Goal: Task Accomplishment & Management: Manage account settings

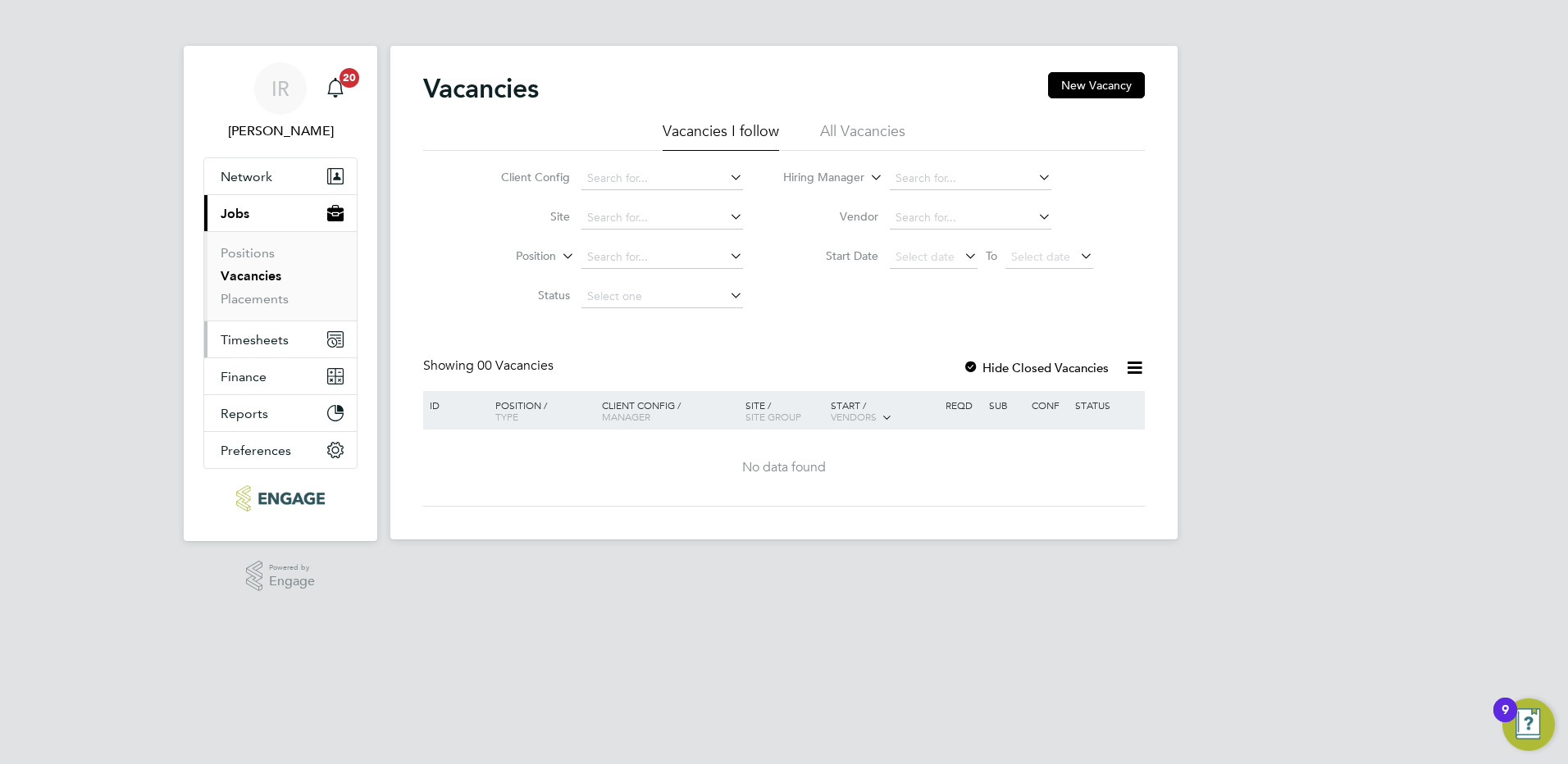
click at [264, 345] on span "Timesheets" at bounding box center [255, 339] width 68 height 15
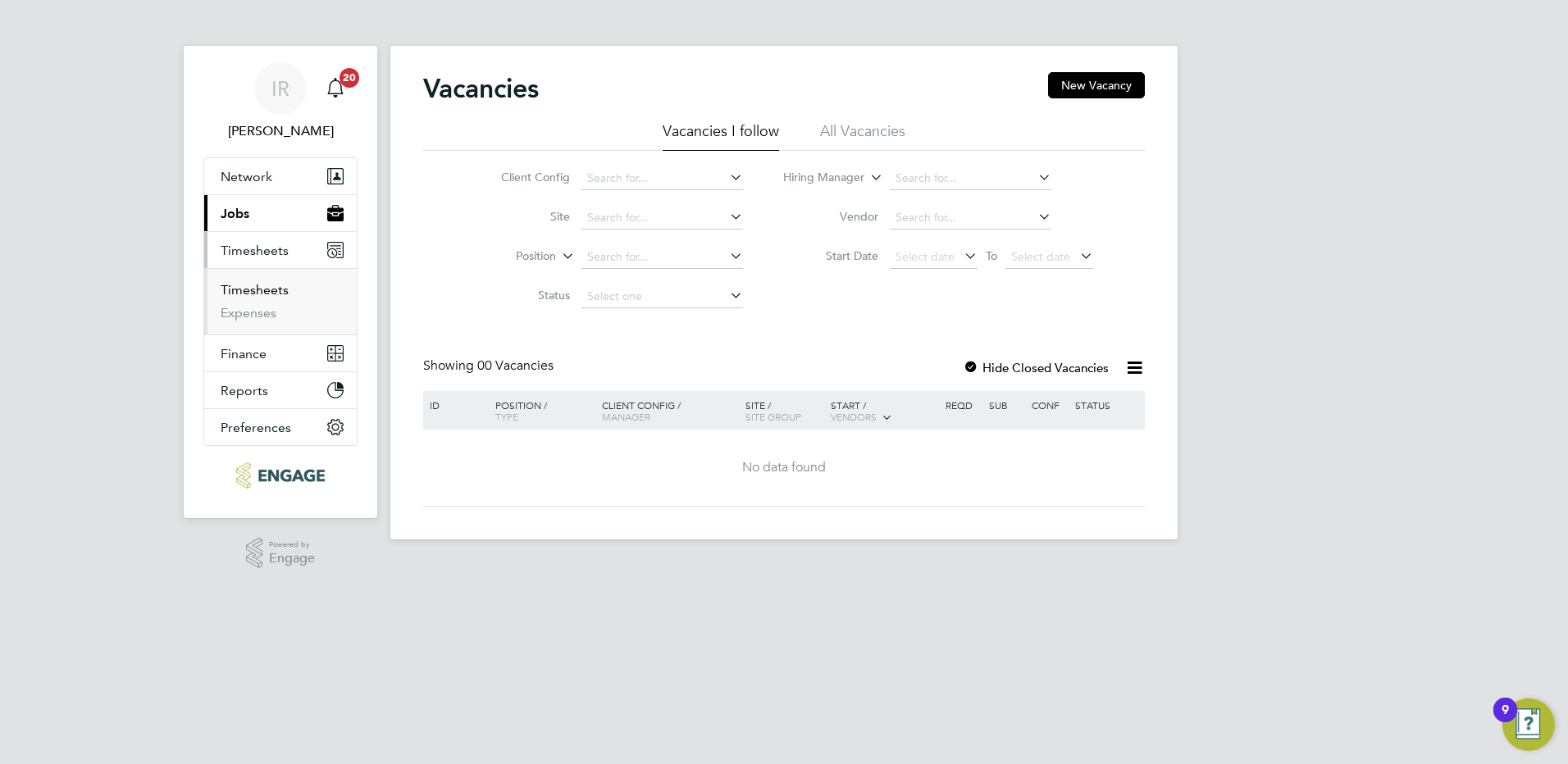
click at [238, 288] on link "Timesheets" at bounding box center [255, 289] width 68 height 15
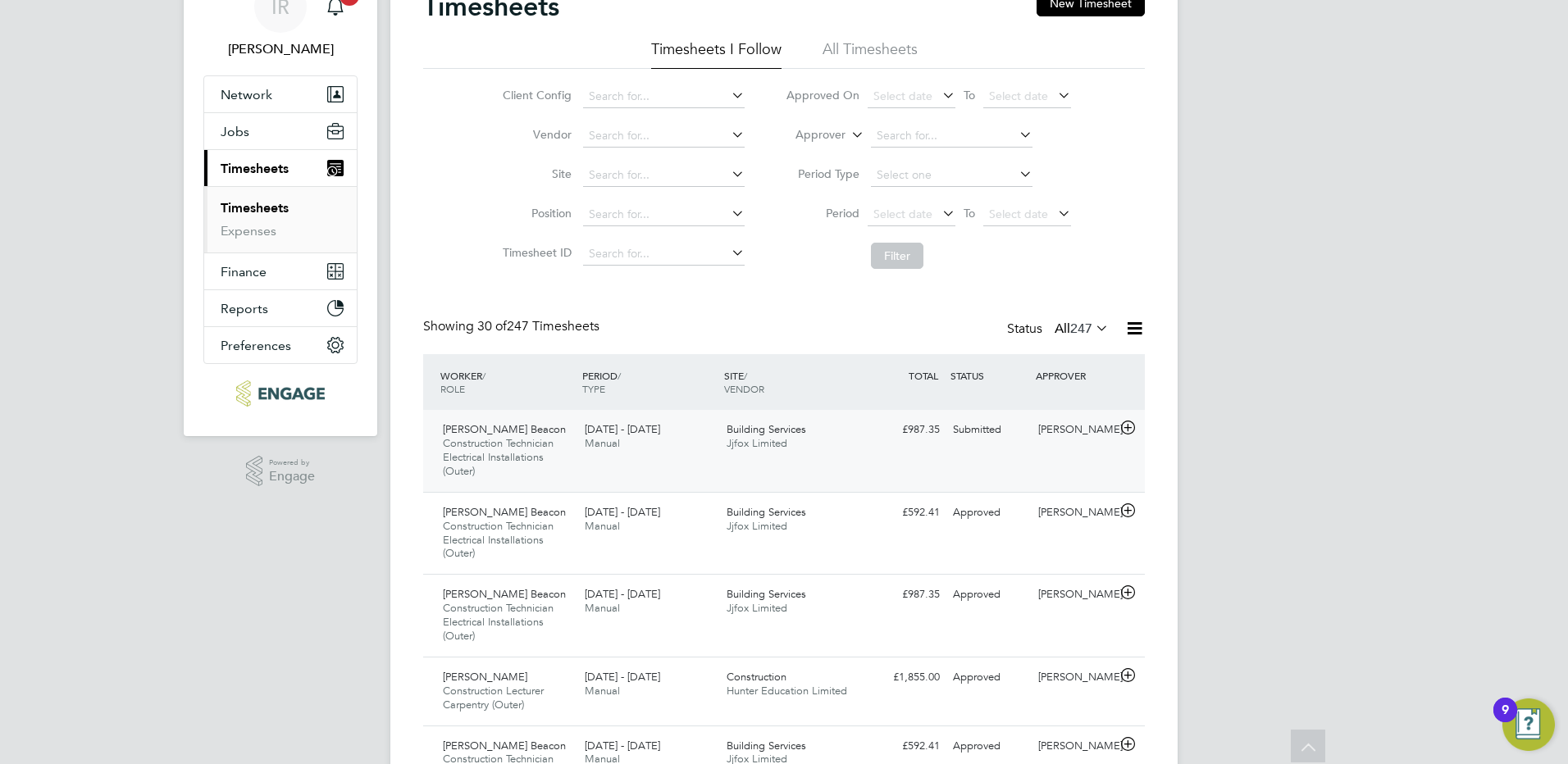
click at [507, 457] on span "Construction Technician Electrical Installations (Outer)" at bounding box center [498, 457] width 110 height 42
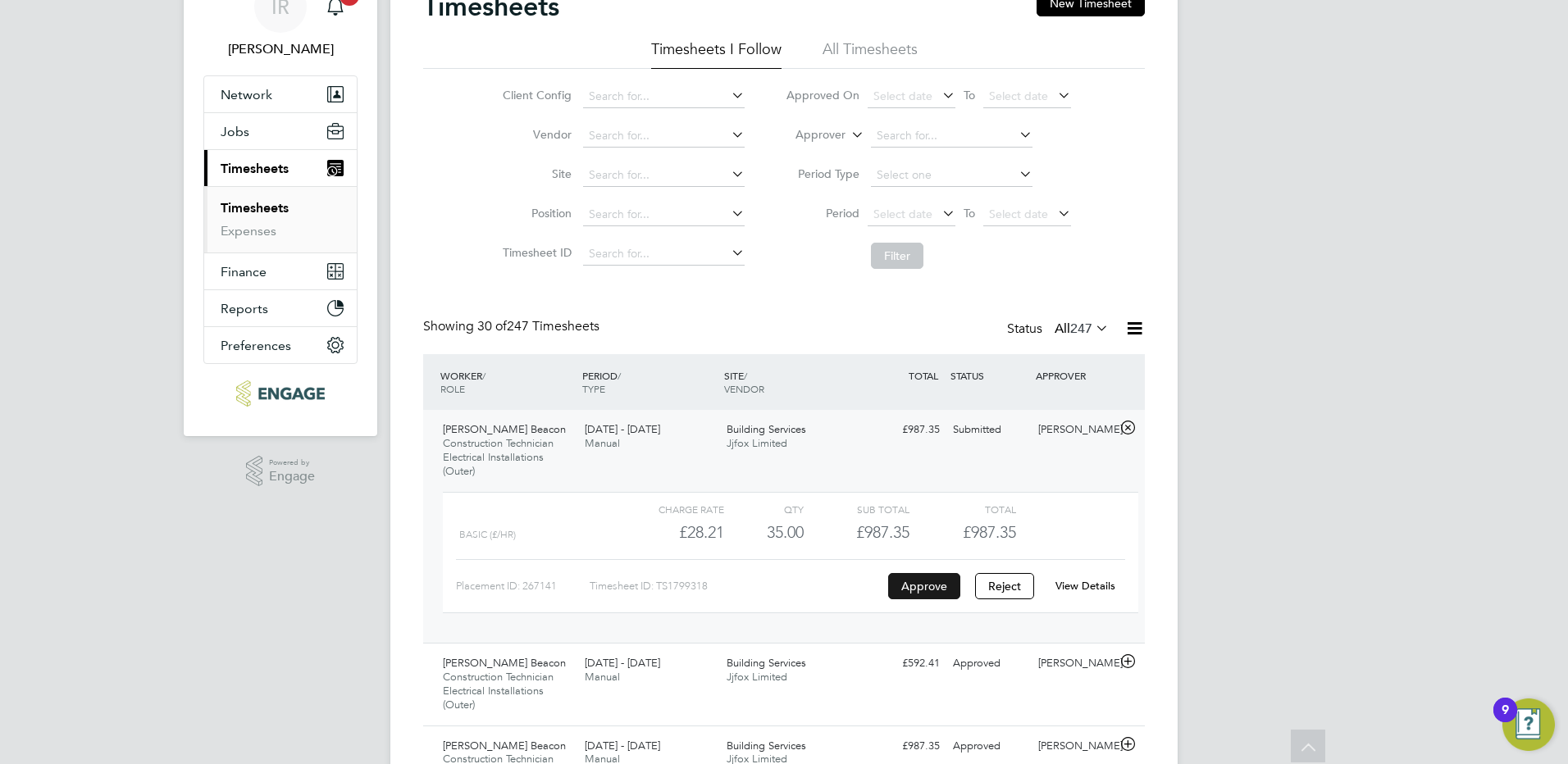
click at [914, 587] on button "Approve" at bounding box center [924, 585] width 72 height 26
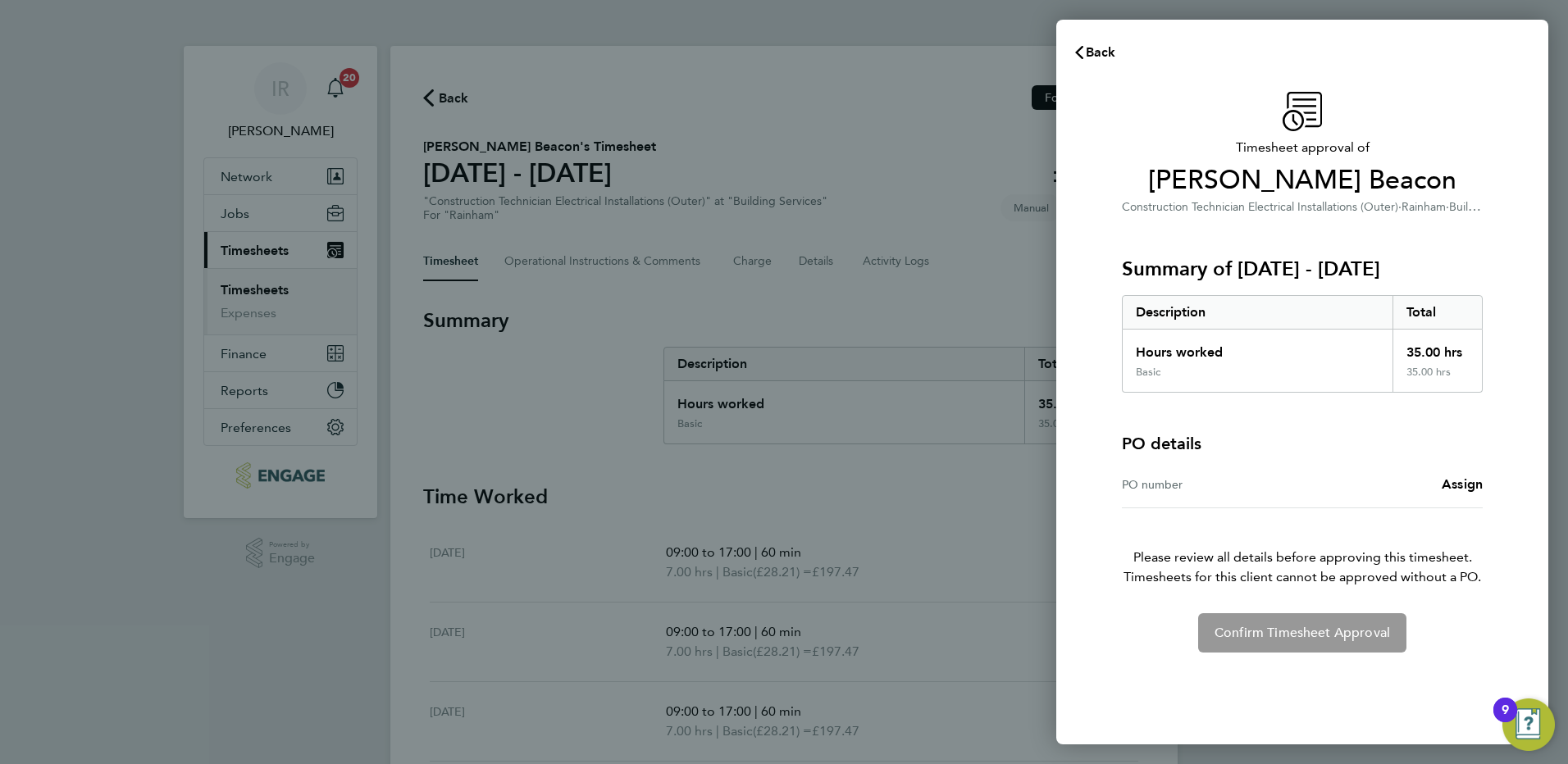
click at [1359, 643] on div "Confirm Timesheet Approval" at bounding box center [1303, 633] width 401 height 40
click at [1345, 635] on div "Confirm Timesheet Approval" at bounding box center [1303, 633] width 401 height 40
click at [1274, 626] on div "Confirm Timesheet Approval" at bounding box center [1303, 633] width 401 height 40
click at [1093, 57] on span "Back" at bounding box center [1101, 51] width 31 height 15
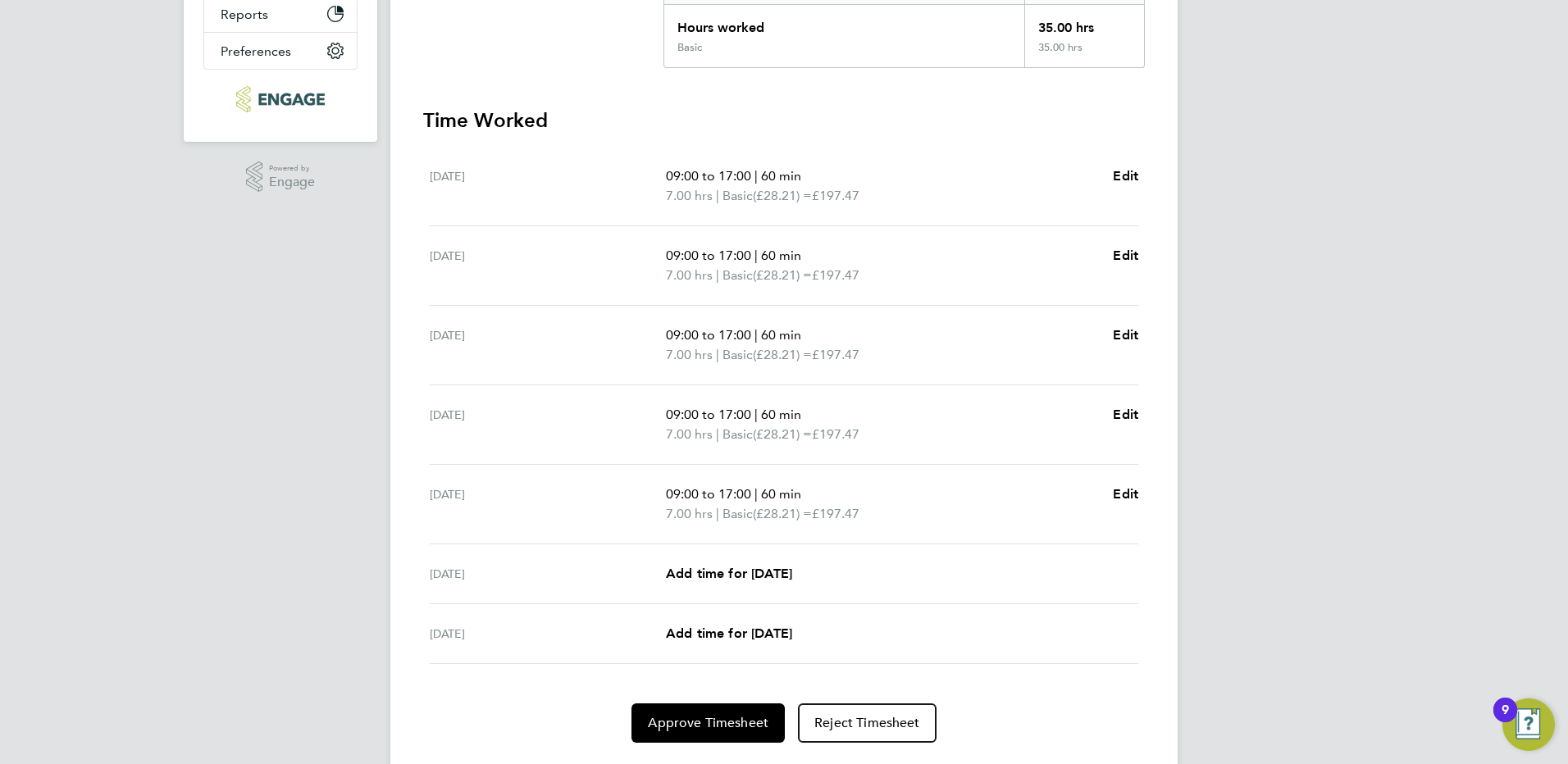
scroll to position [410, 0]
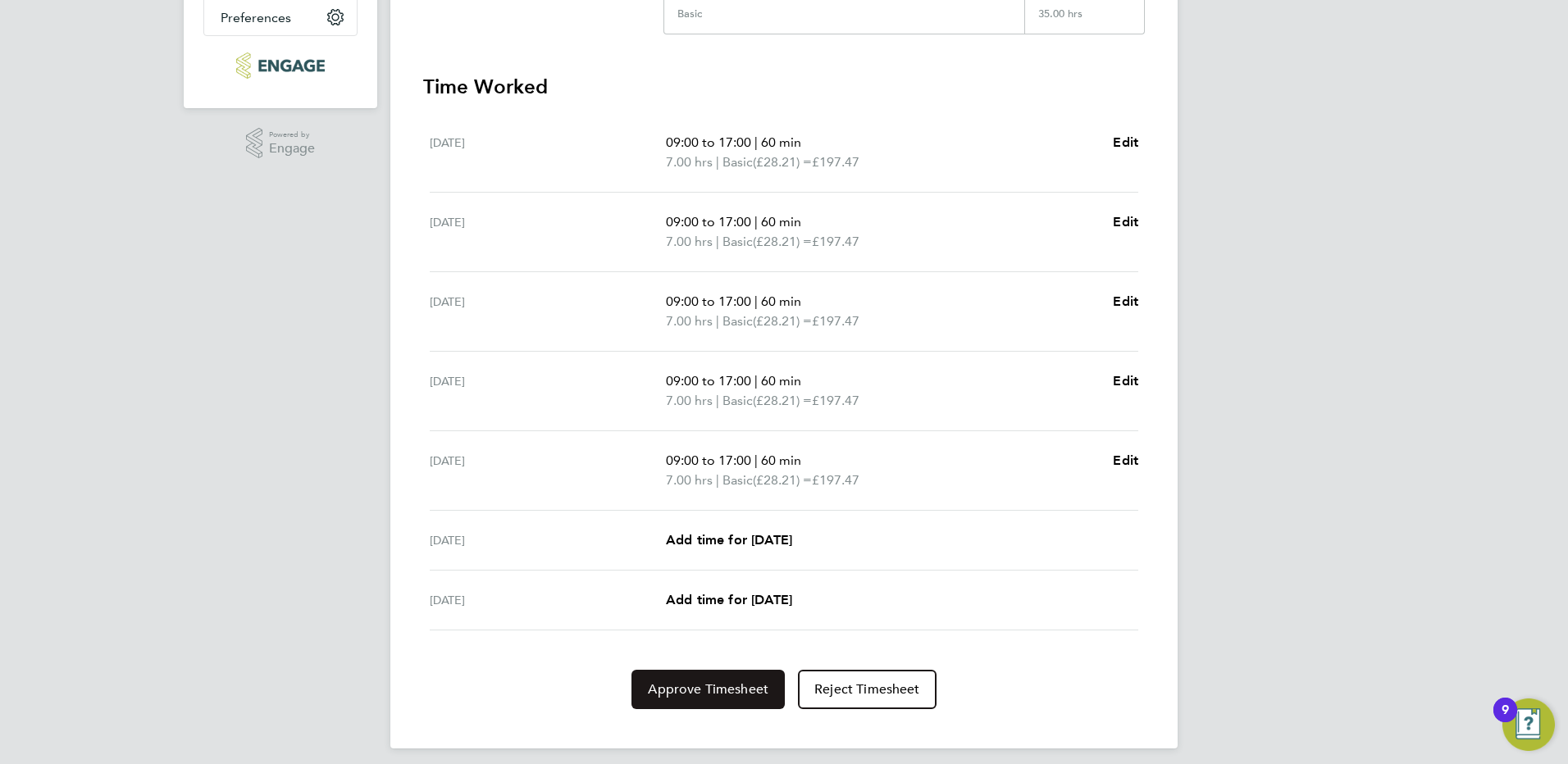
click at [691, 687] on span "Approve Timesheet" at bounding box center [709, 689] width 120 height 16
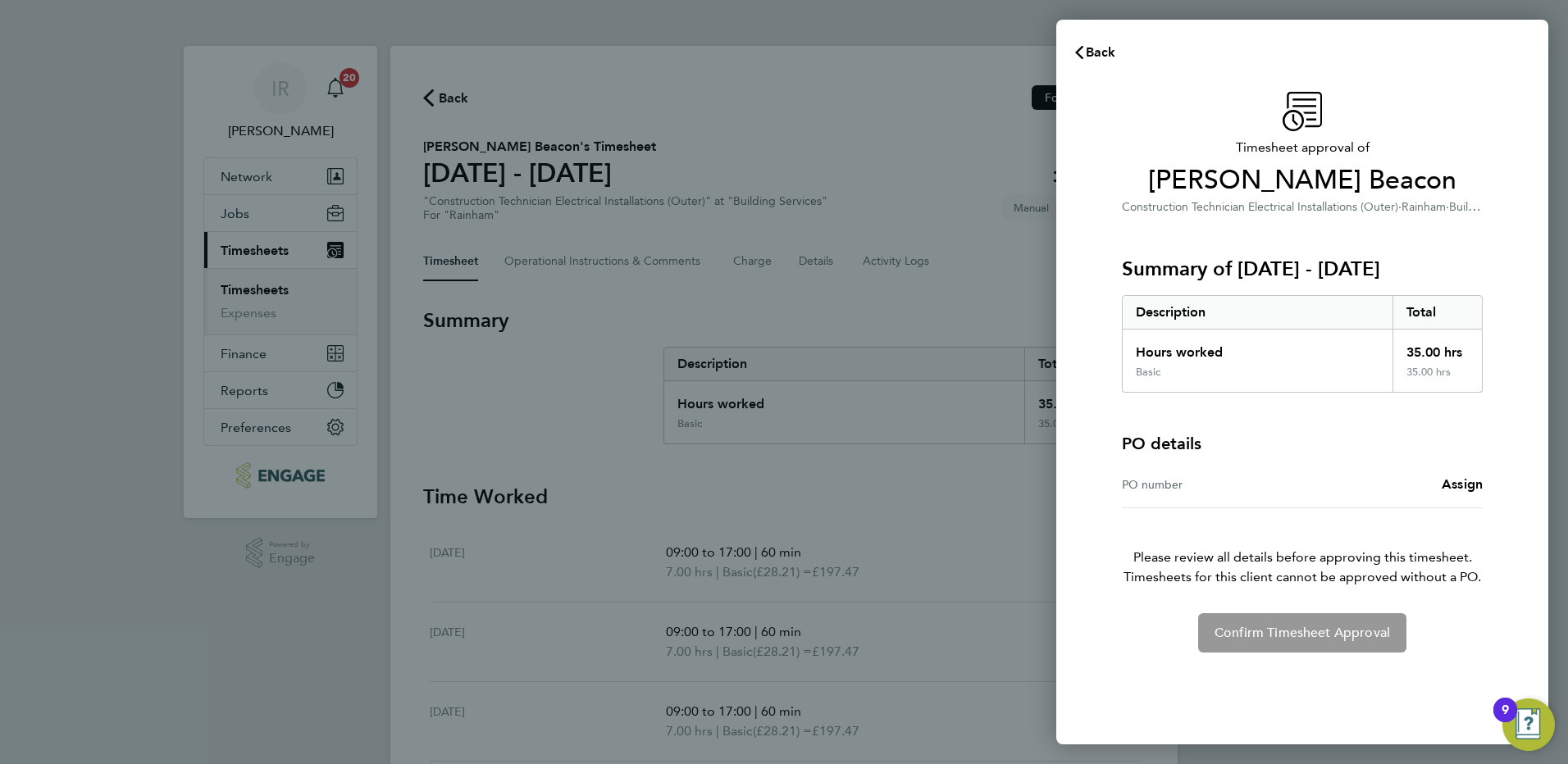
click at [1338, 637] on div "Confirm Timesheet Approval" at bounding box center [1303, 633] width 401 height 40
click at [1097, 54] on span "Back" at bounding box center [1101, 51] width 31 height 15
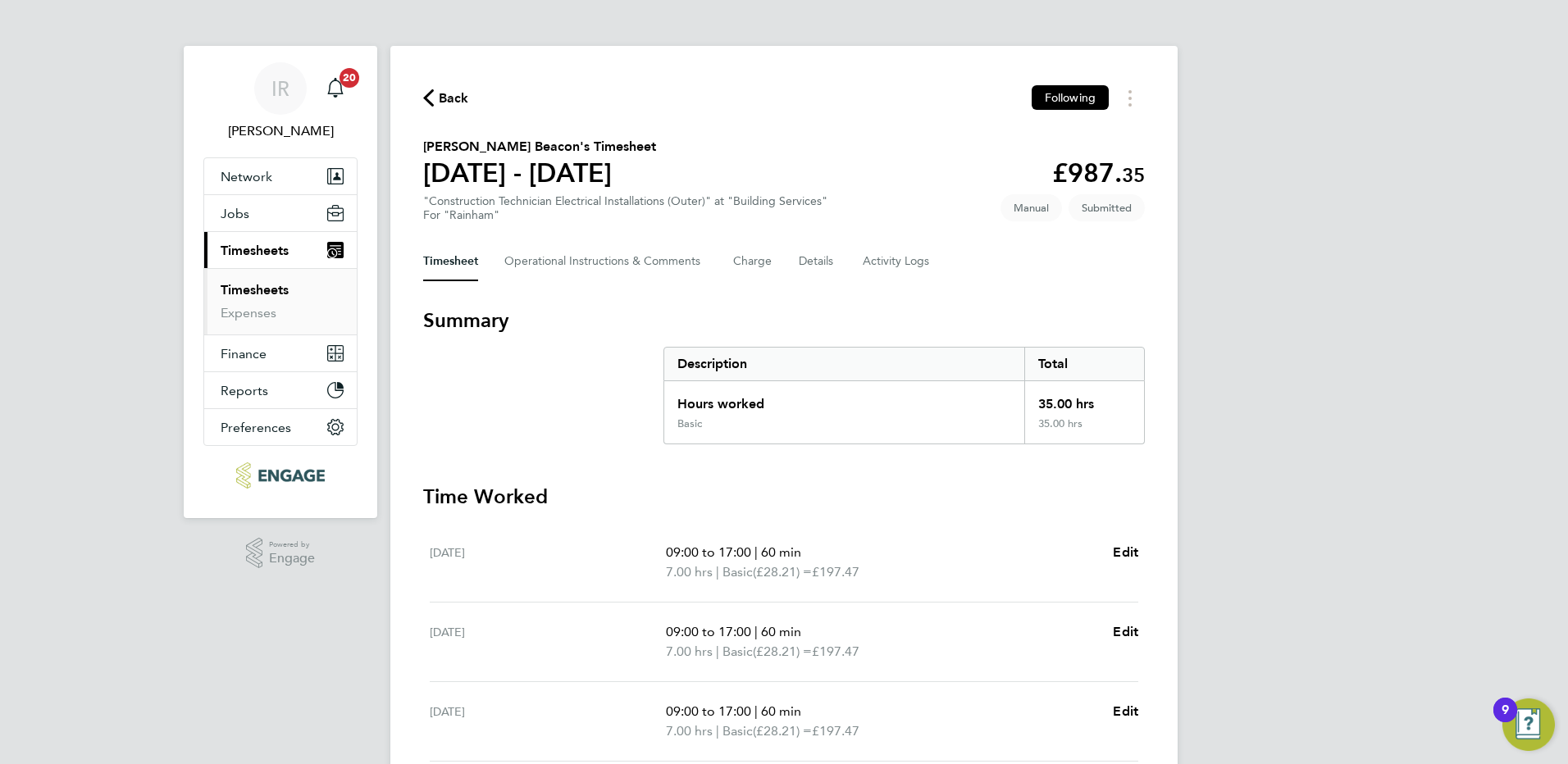
click at [456, 97] on span "Back" at bounding box center [454, 99] width 31 height 20
